Goal: Check status: Check status

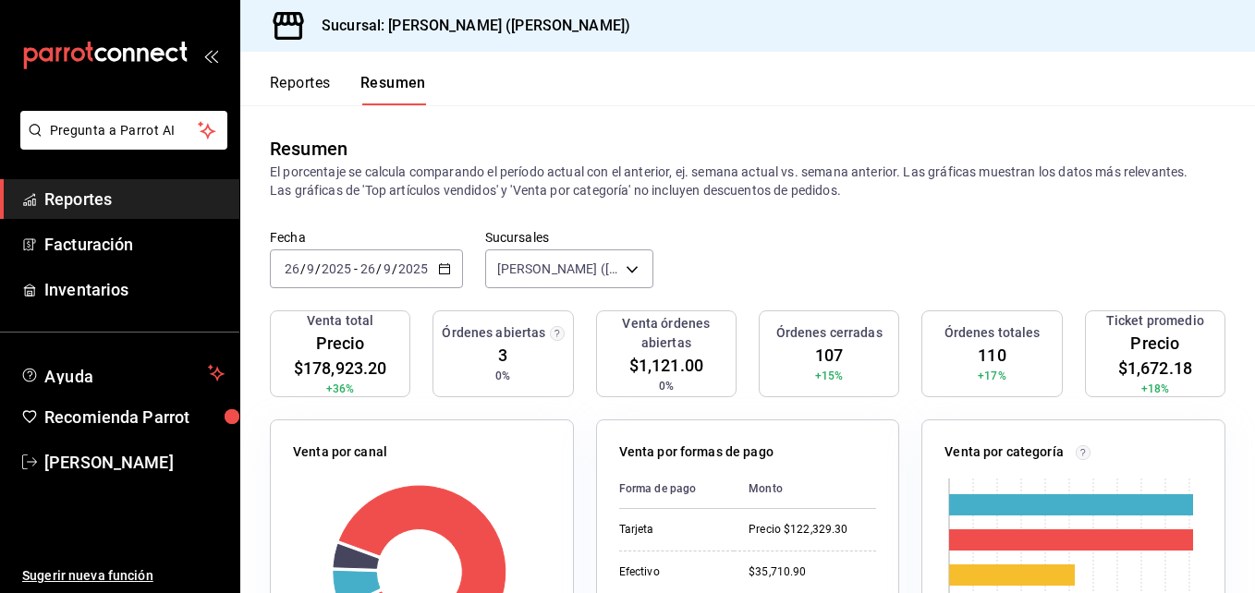
click at [307, 85] on font "Reportes" at bounding box center [300, 83] width 61 height 18
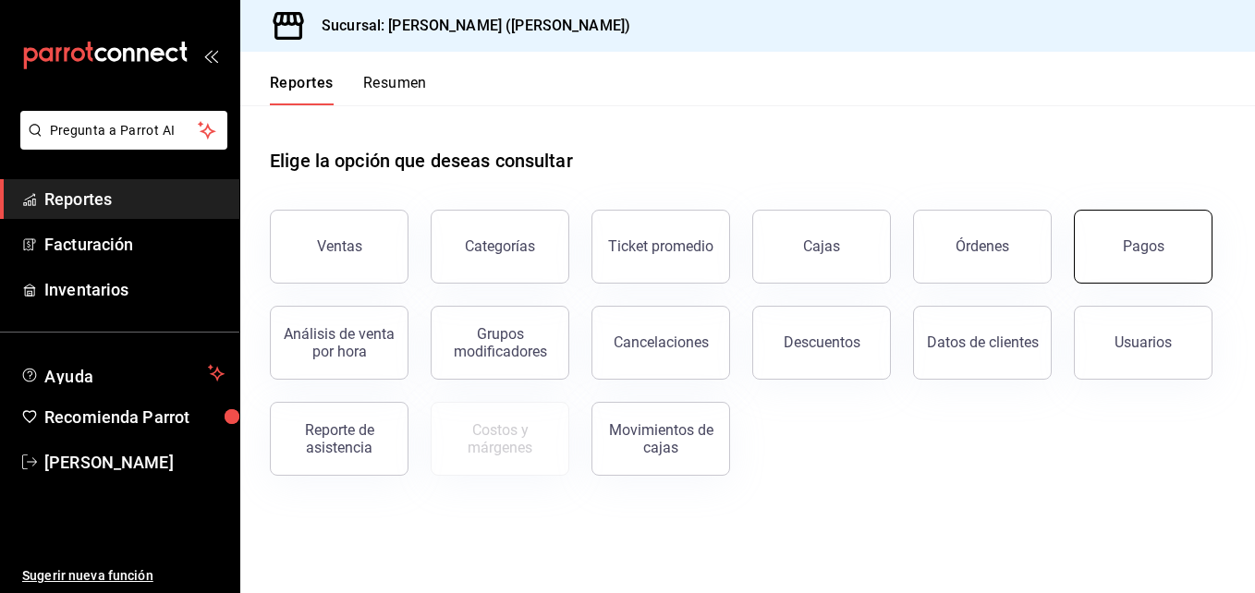
click at [1187, 260] on button "Pagos" at bounding box center [1143, 247] width 139 height 74
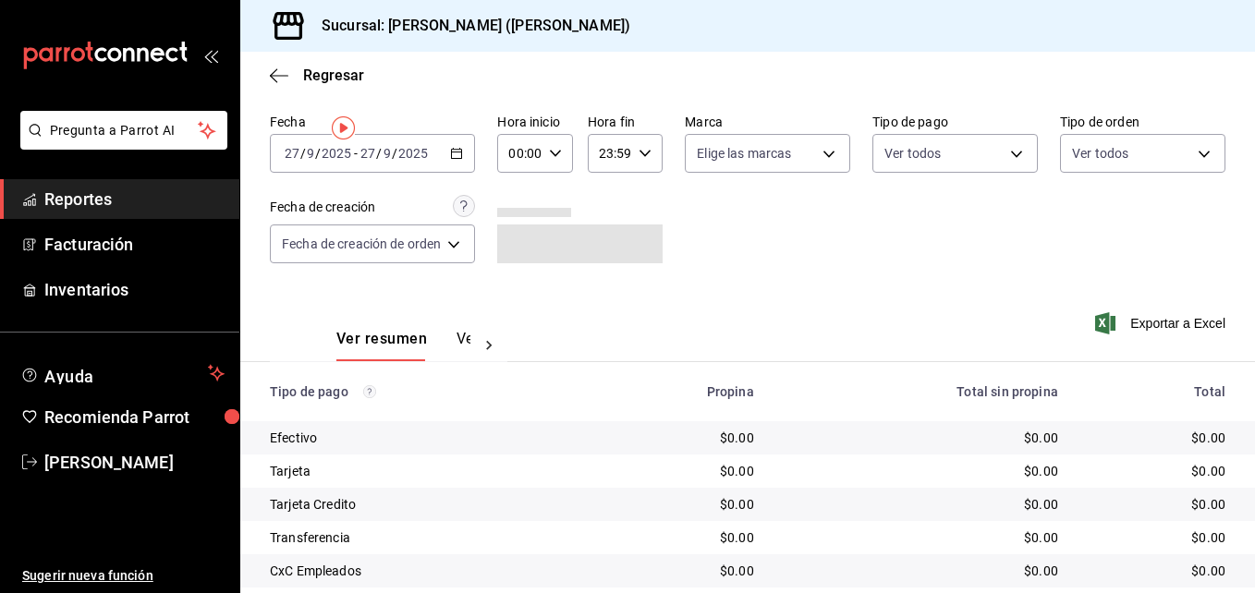
scroll to position [92, 0]
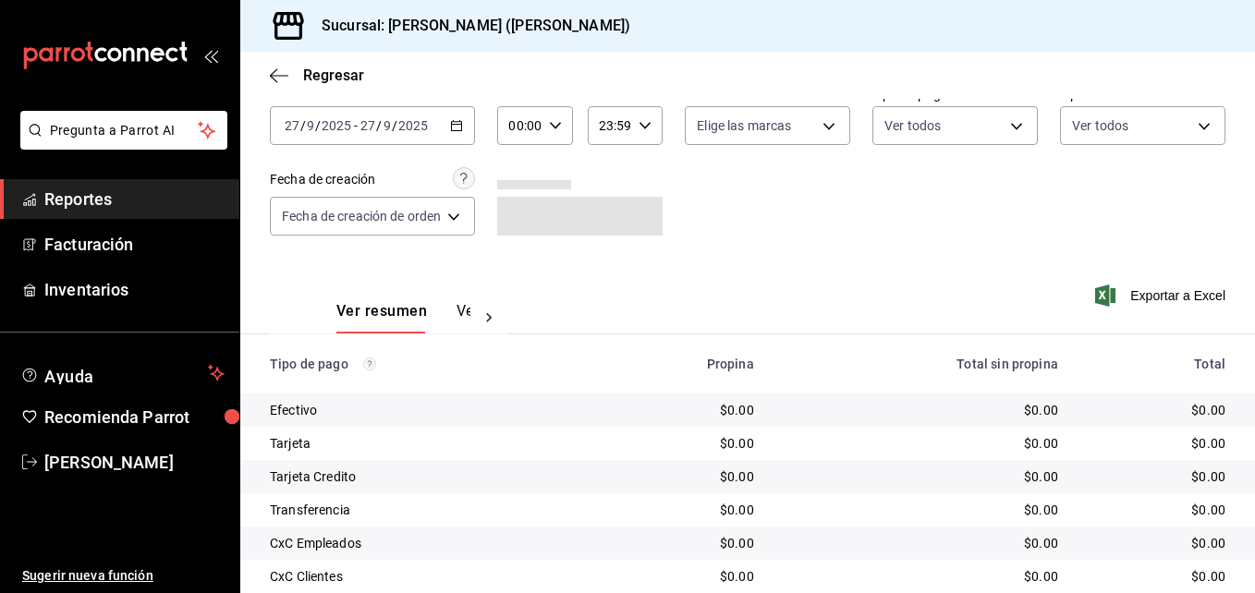
click at [329, 135] on div "[DATE] [DATE] - [DATE] [DATE]" at bounding box center [372, 125] width 205 height 39
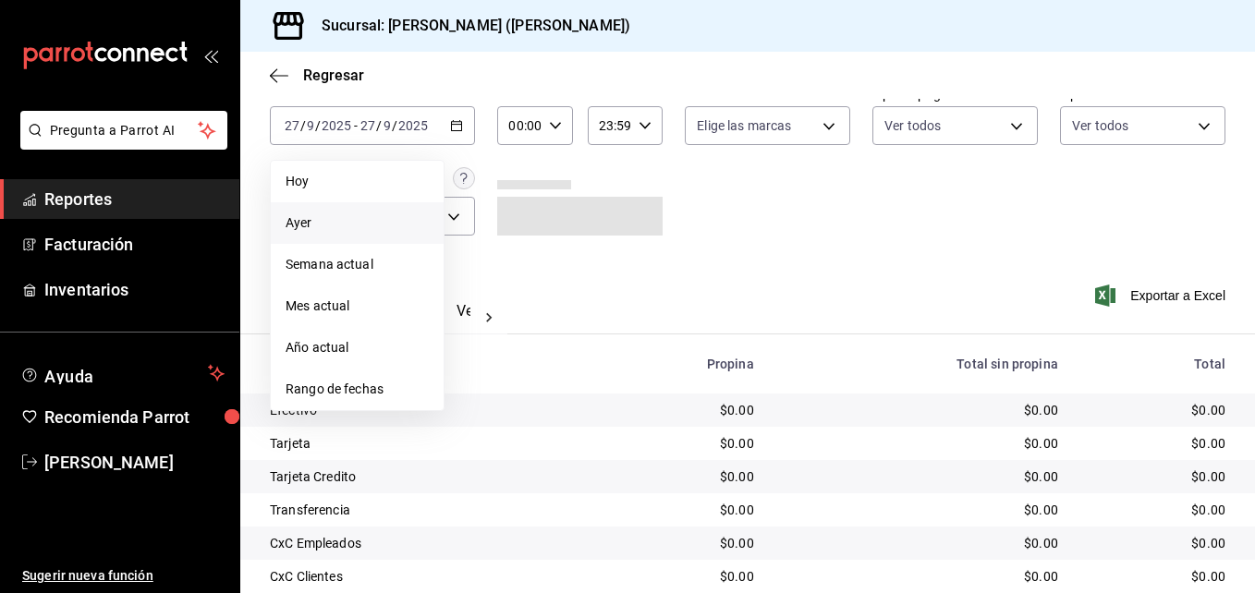
click at [341, 212] on li "Ayer" at bounding box center [357, 223] width 173 height 42
